Goal: Information Seeking & Learning: Learn about a topic

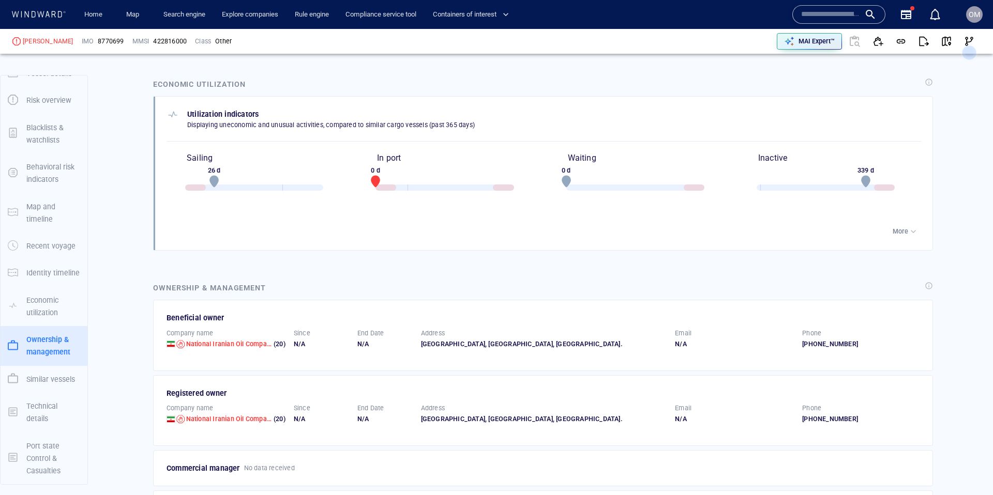
scroll to position [1690, 0]
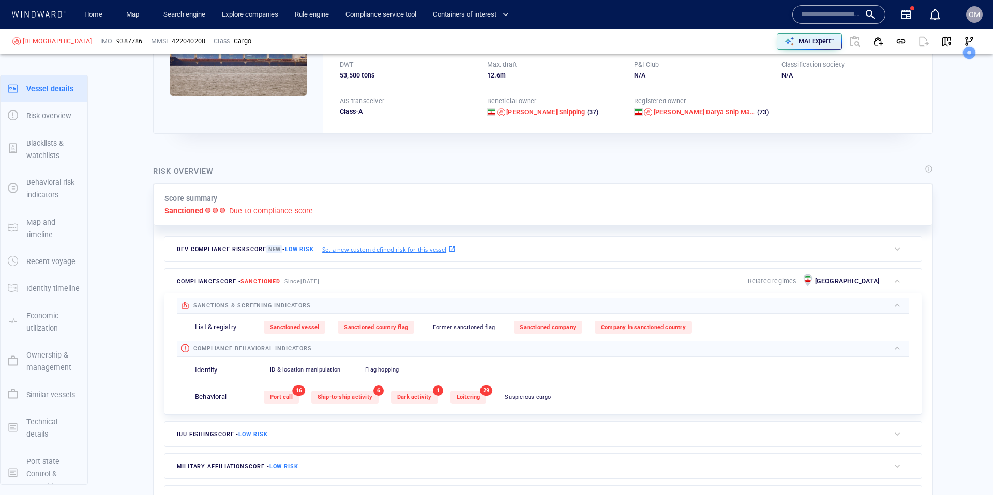
scroll to position [16, 0]
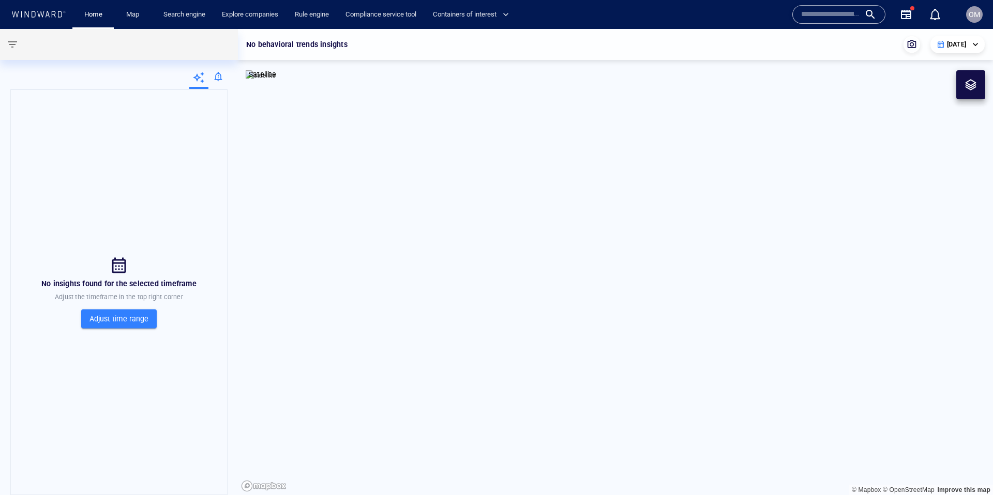
click at [823, 17] on input "text" at bounding box center [830, 15] width 59 height 16
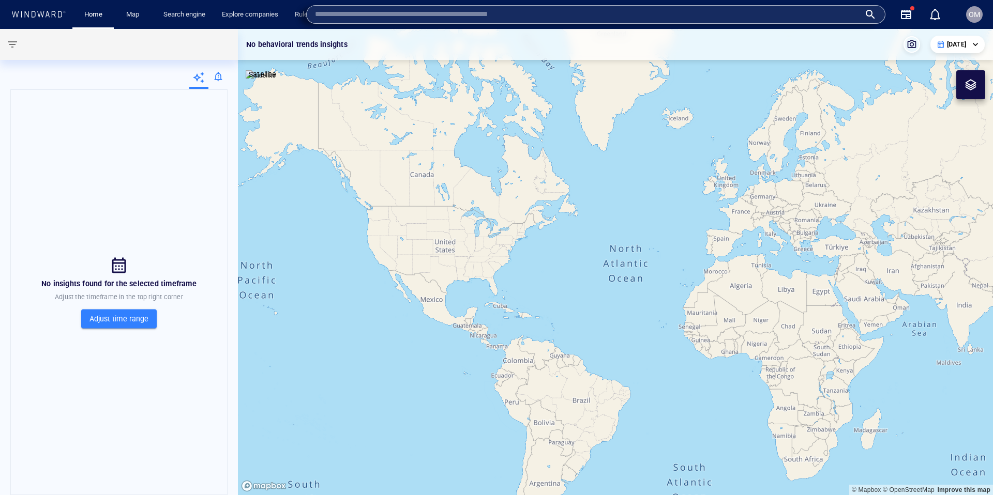
paste input "*******"
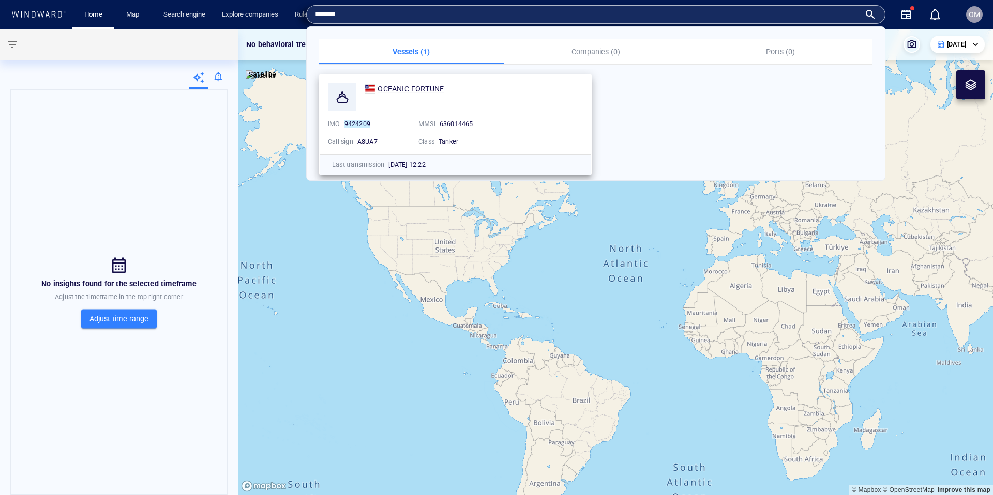
type input "*******"
click at [417, 86] on span "OCEANIC FORTUNE" at bounding box center [410, 89] width 66 height 8
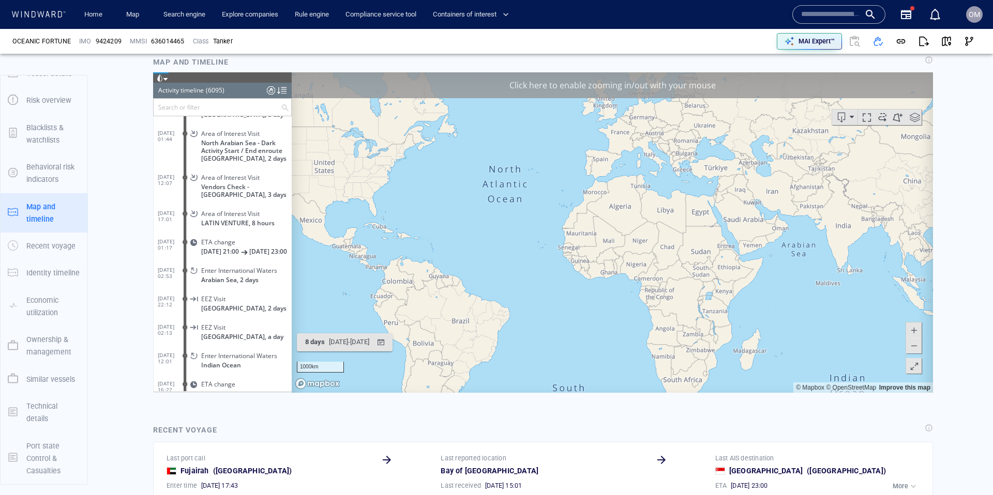
scroll to position [658, 0]
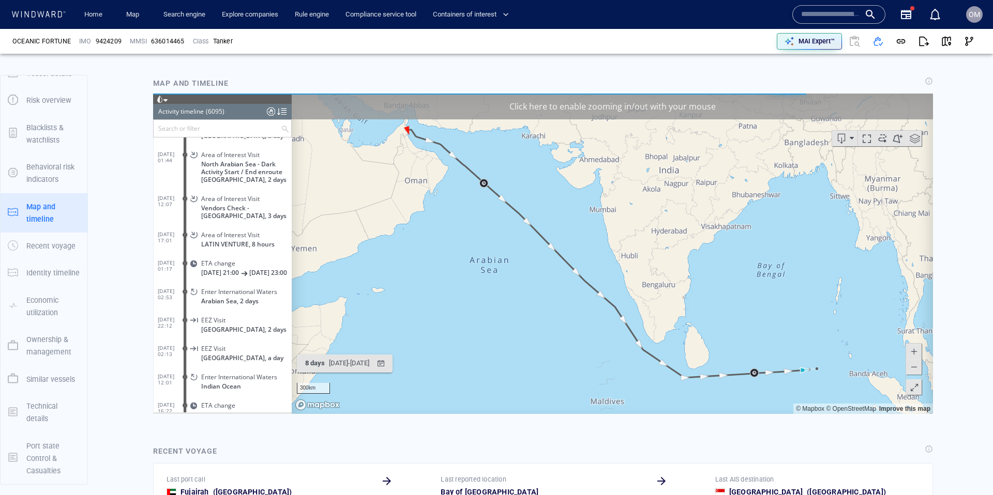
scroll to position [646, 0]
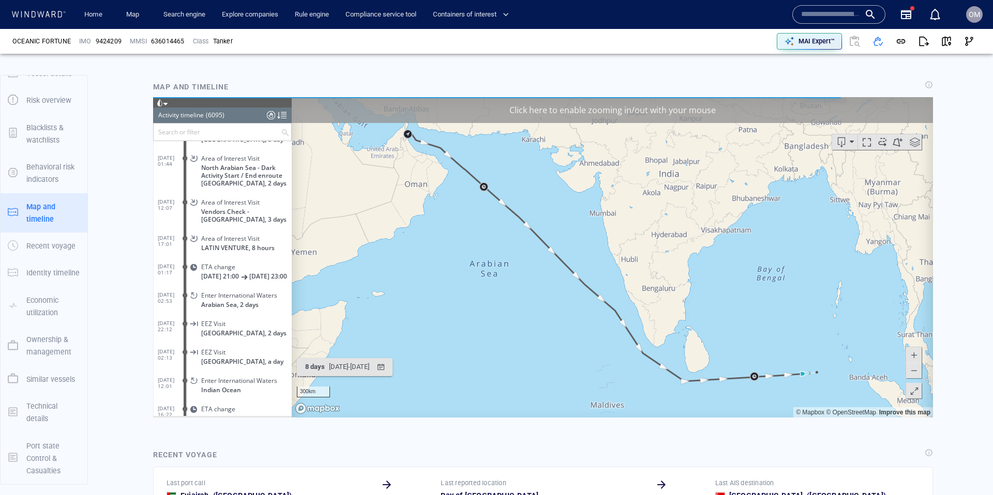
click at [561, 110] on div "Click here to enable zooming in/out with your mouse" at bounding box center [612, 110] width 641 height 26
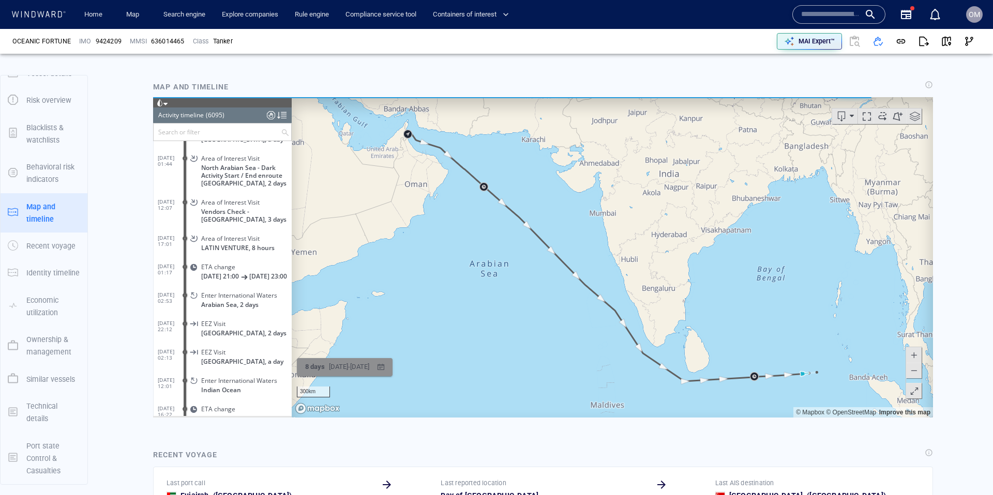
click at [388, 369] on div "button" at bounding box center [380, 366] width 15 height 15
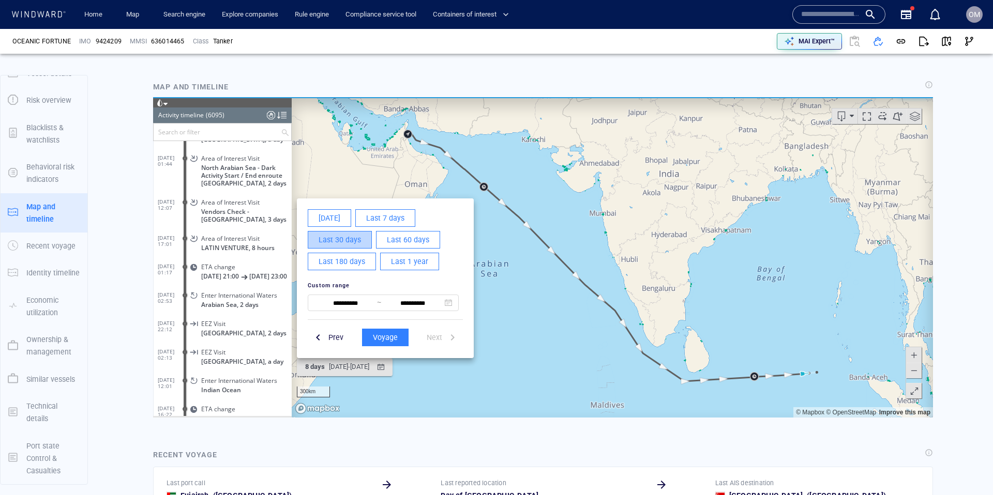
click at [350, 240] on span "Last 30 days" at bounding box center [339, 239] width 42 height 13
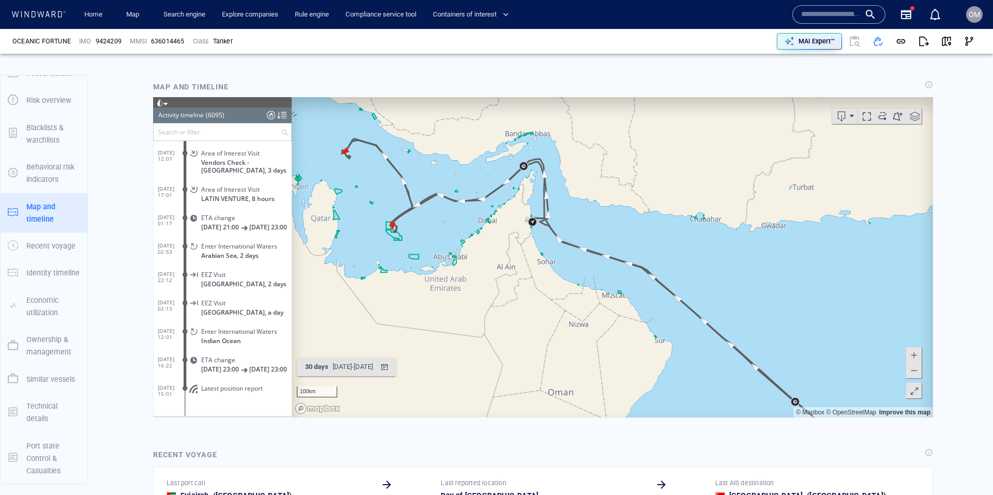
drag, startPoint x: 409, startPoint y: 152, endPoint x: 440, endPoint y: 203, distance: 59.9
click at [440, 203] on canvas "Map" at bounding box center [612, 257] width 641 height 321
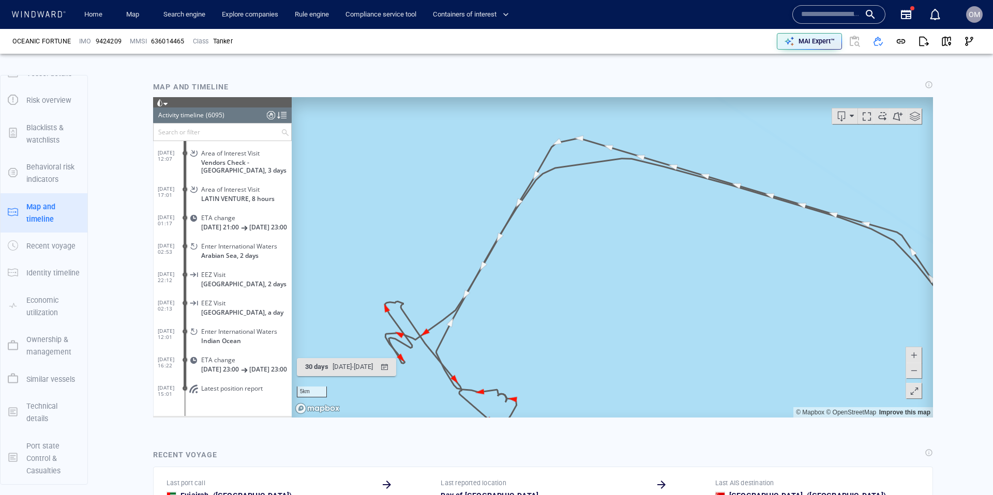
drag, startPoint x: 513, startPoint y: 255, endPoint x: 582, endPoint y: 293, distance: 77.7
click at [469, 325] on canvas "Map" at bounding box center [612, 257] width 641 height 321
drag, startPoint x: 735, startPoint y: 240, endPoint x: 607, endPoint y: 260, distance: 129.8
click at [607, 262] on canvas "Map" at bounding box center [612, 257] width 641 height 321
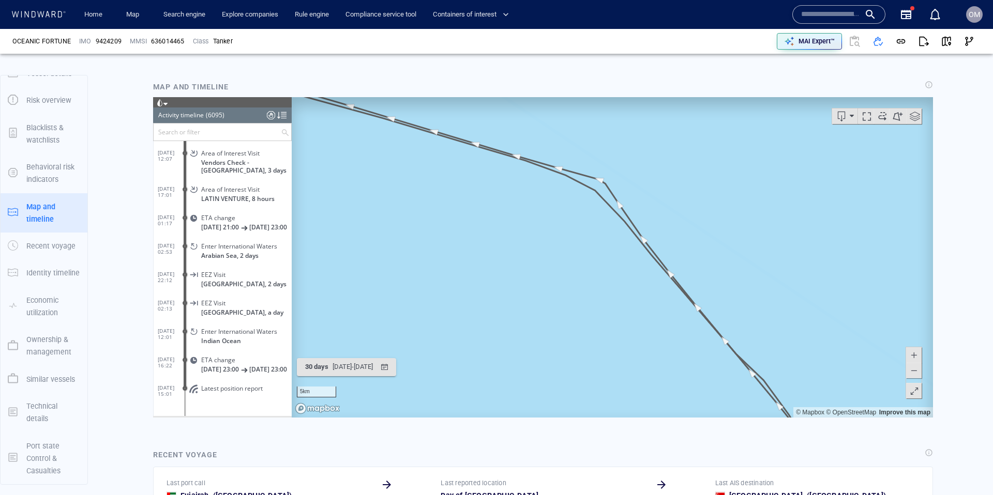
drag, startPoint x: 465, startPoint y: 193, endPoint x: 475, endPoint y: 199, distance: 11.1
click at [458, 186] on canvas "Map" at bounding box center [612, 257] width 641 height 321
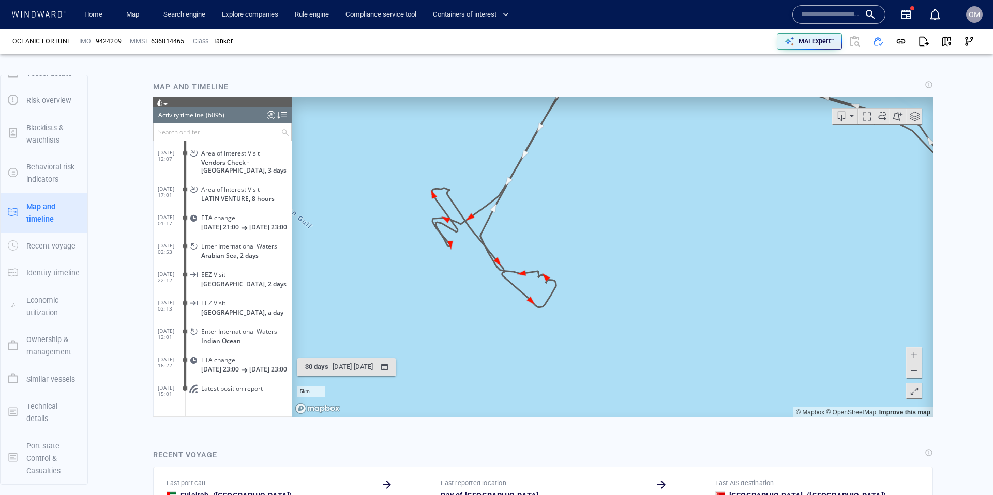
drag, startPoint x: 457, startPoint y: 228, endPoint x: 472, endPoint y: 298, distance: 71.8
click at [472, 298] on canvas "Map" at bounding box center [612, 257] width 641 height 321
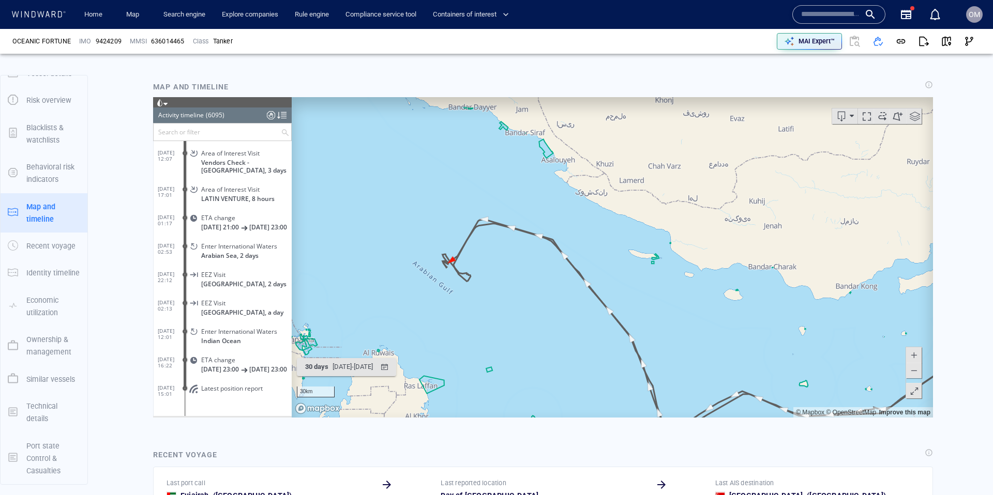
drag, startPoint x: 562, startPoint y: 324, endPoint x: 435, endPoint y: 186, distance: 187.3
click at [438, 190] on canvas "Map" at bounding box center [612, 257] width 641 height 321
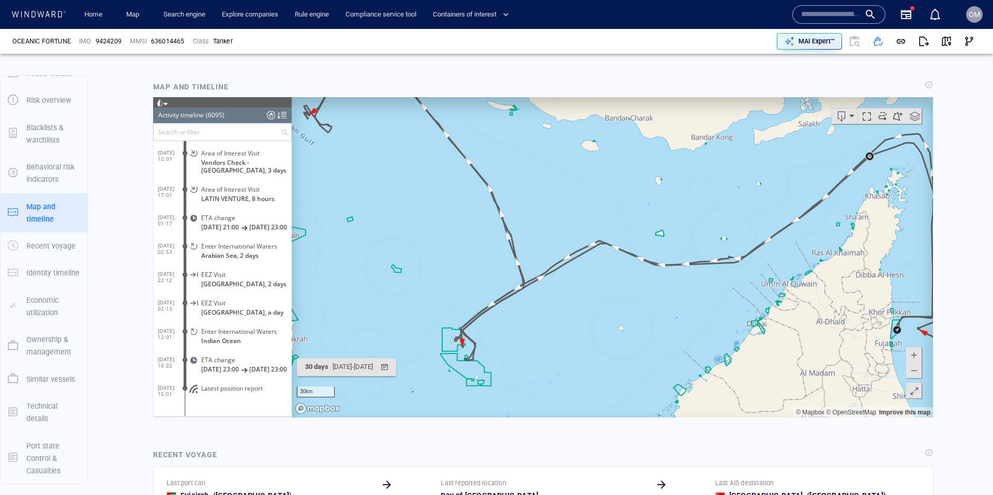
drag, startPoint x: 450, startPoint y: 252, endPoint x: 465, endPoint y: 253, distance: 15.6
click at [460, 225] on canvas "Map" at bounding box center [612, 257] width 641 height 321
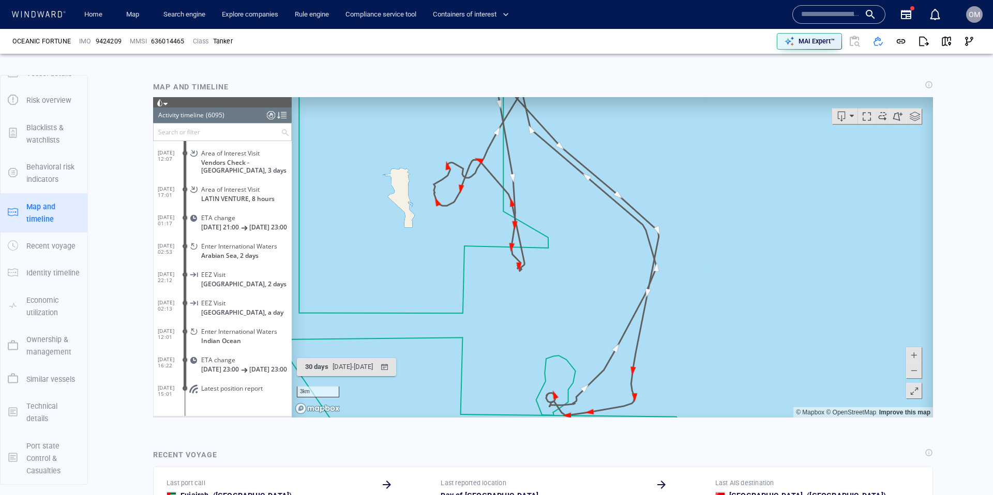
drag, startPoint x: 509, startPoint y: 289, endPoint x: 484, endPoint y: 206, distance: 86.9
click at [484, 206] on canvas "Map" at bounding box center [612, 257] width 641 height 321
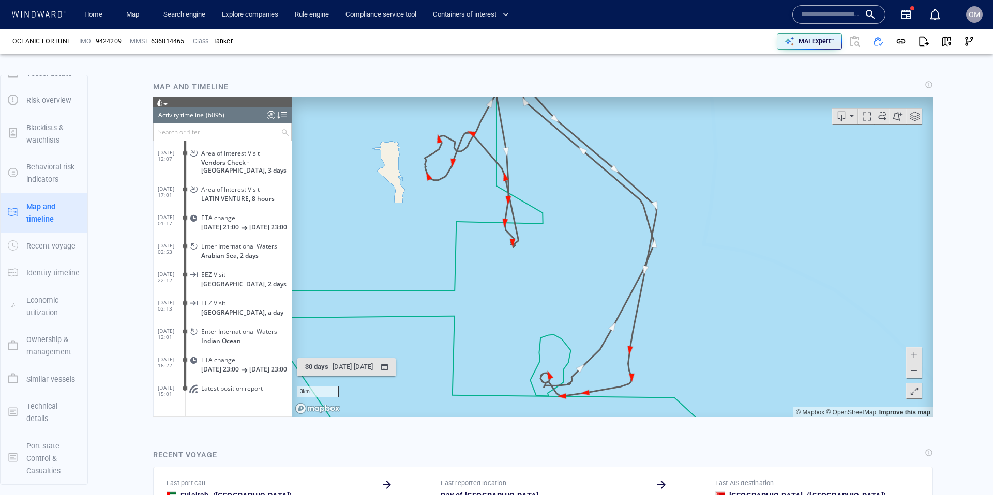
drag, startPoint x: 548, startPoint y: 341, endPoint x: 525, endPoint y: 279, distance: 66.6
click at [525, 279] on canvas "Map" at bounding box center [612, 257] width 641 height 321
